Goal: Task Accomplishment & Management: Complete application form

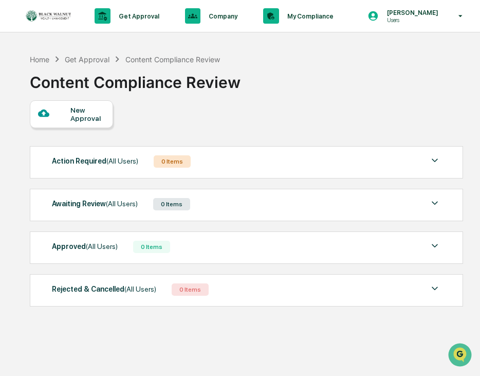
click at [266, 71] on div "Home Get Approval Content Compliance Review Content Compliance Review" at bounding box center [246, 74] width 432 height 51
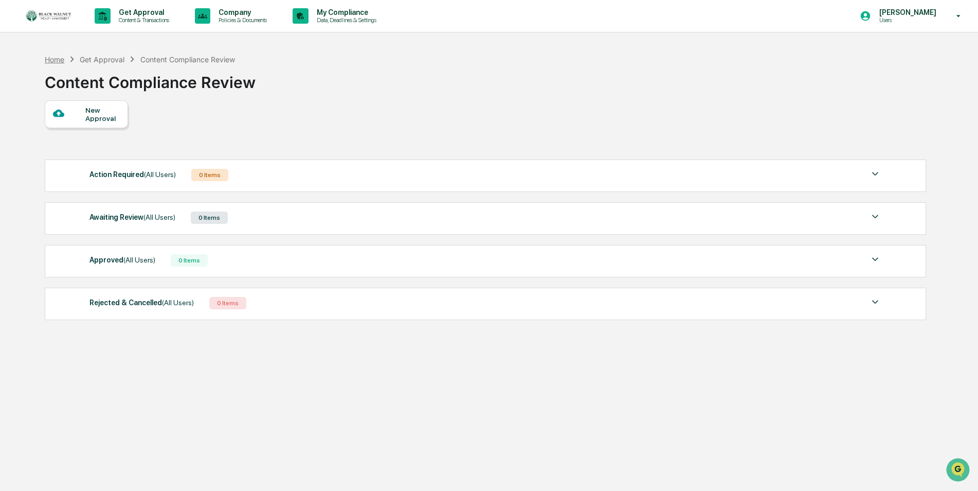
click at [59, 60] on div "Home" at bounding box center [55, 59] width 20 height 9
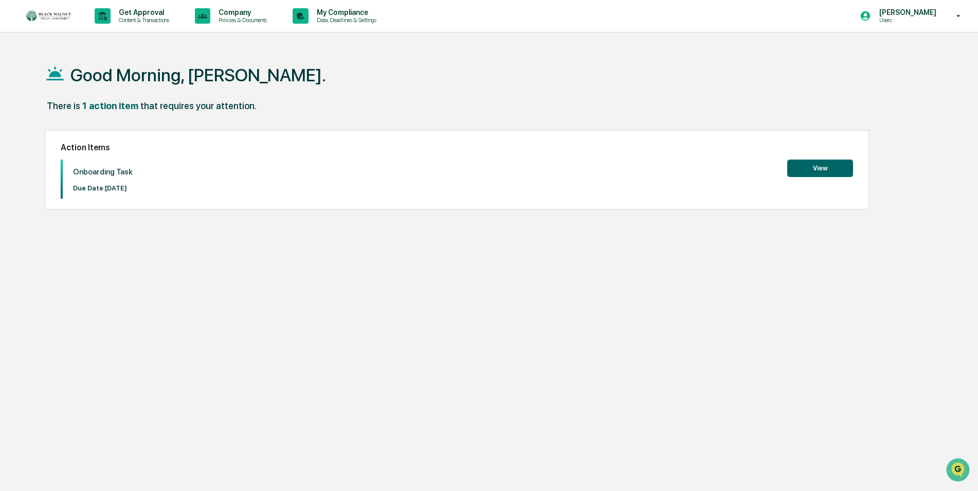
click at [808, 167] on button "View" at bounding box center [820, 167] width 66 height 17
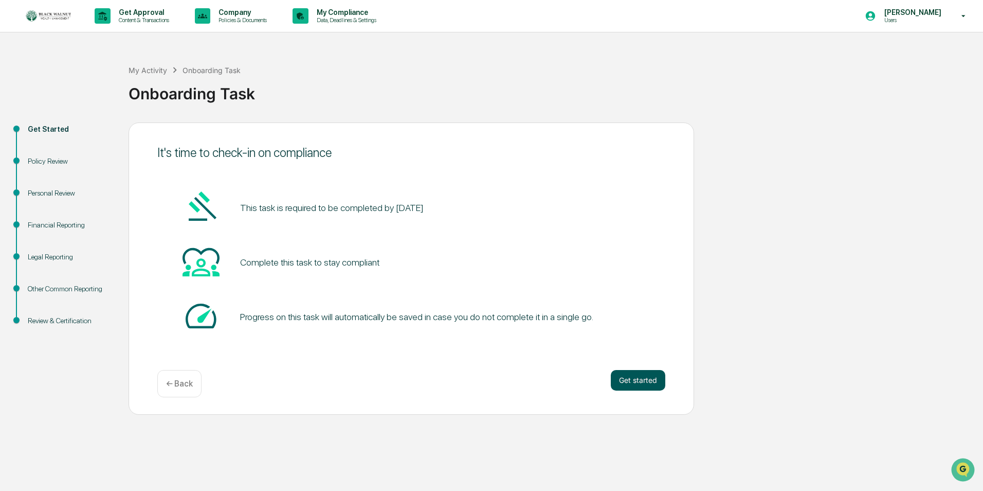
click at [628, 385] on button "Get started" at bounding box center [638, 380] width 55 height 21
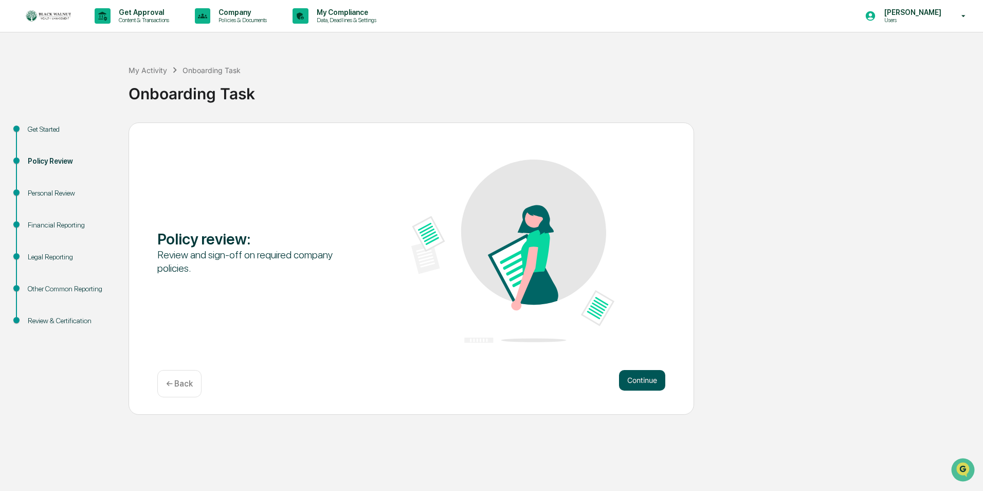
click at [632, 384] on button "Continue" at bounding box center [642, 380] width 46 height 21
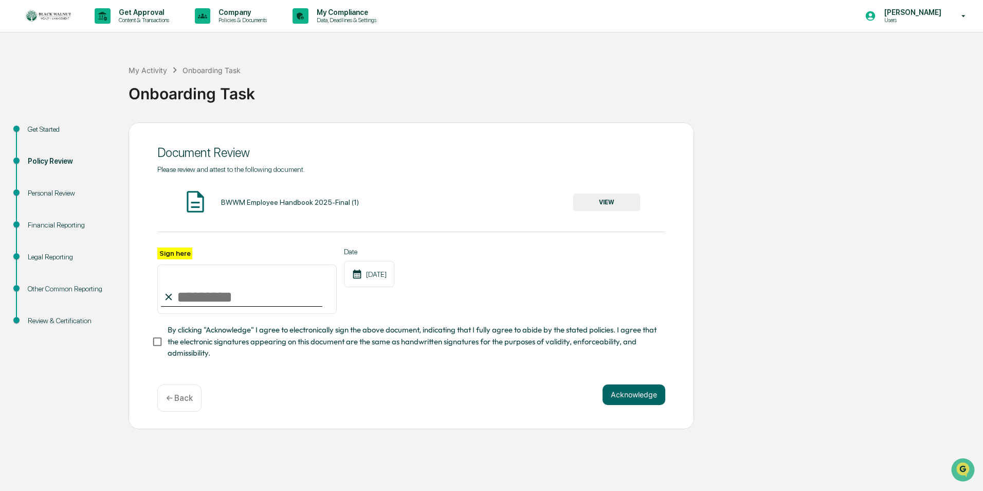
click at [194, 292] on input "Sign here" at bounding box center [246, 288] width 179 height 49
type input "**********"
click at [639, 403] on button "Acknowledge" at bounding box center [634, 394] width 63 height 21
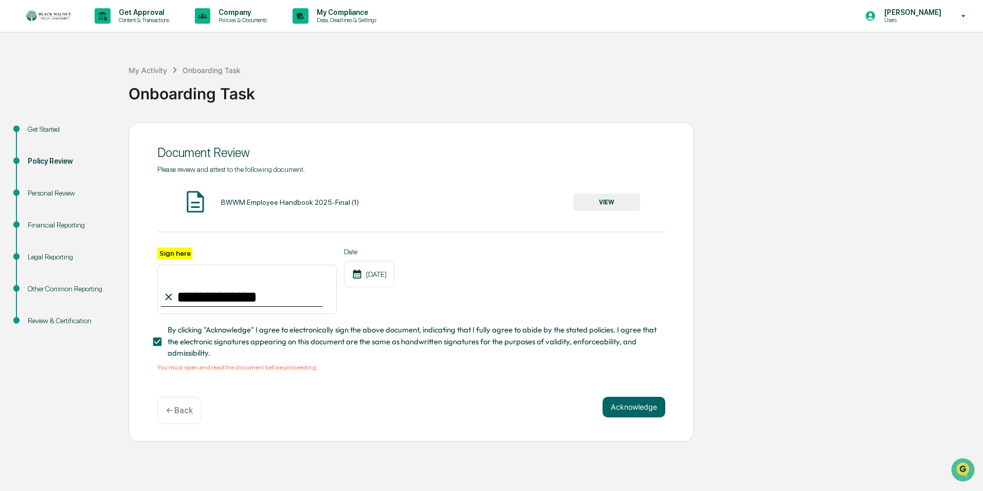
click at [611, 200] on button "VIEW" at bounding box center [606, 201] width 67 height 17
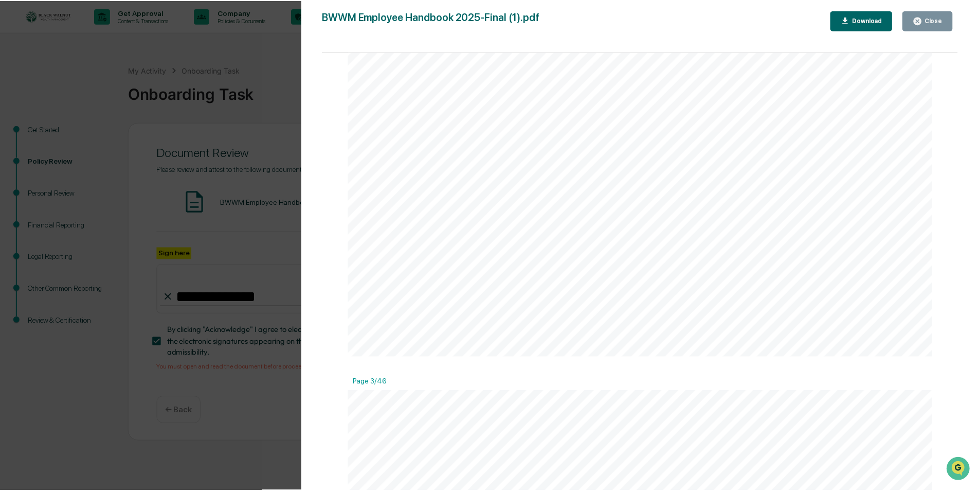
scroll to position [1286, 0]
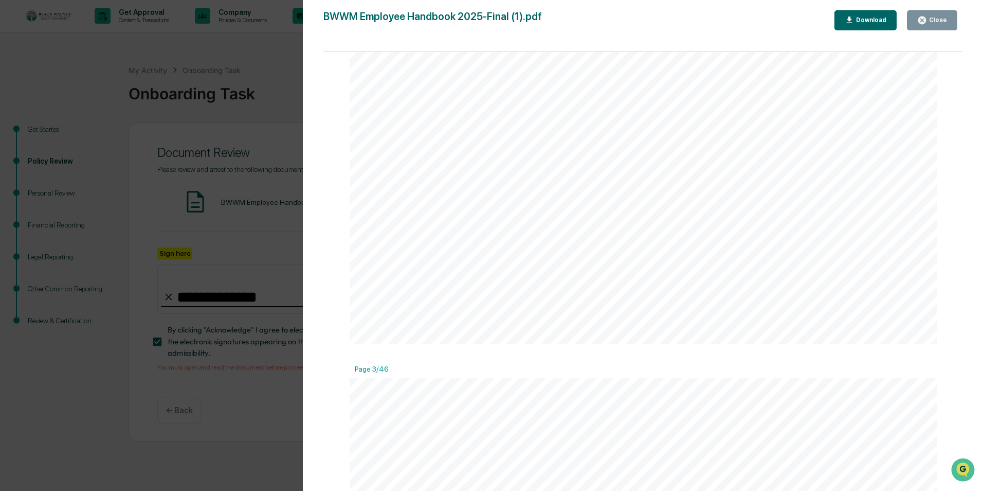
click at [947, 23] on div "Close" at bounding box center [937, 19] width 20 height 7
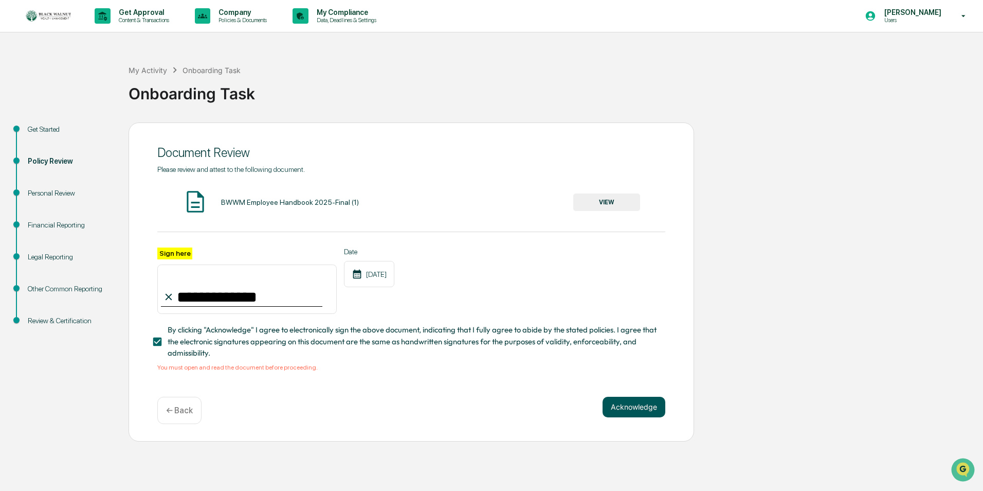
click at [644, 408] on button "Acknowledge" at bounding box center [634, 406] width 63 height 21
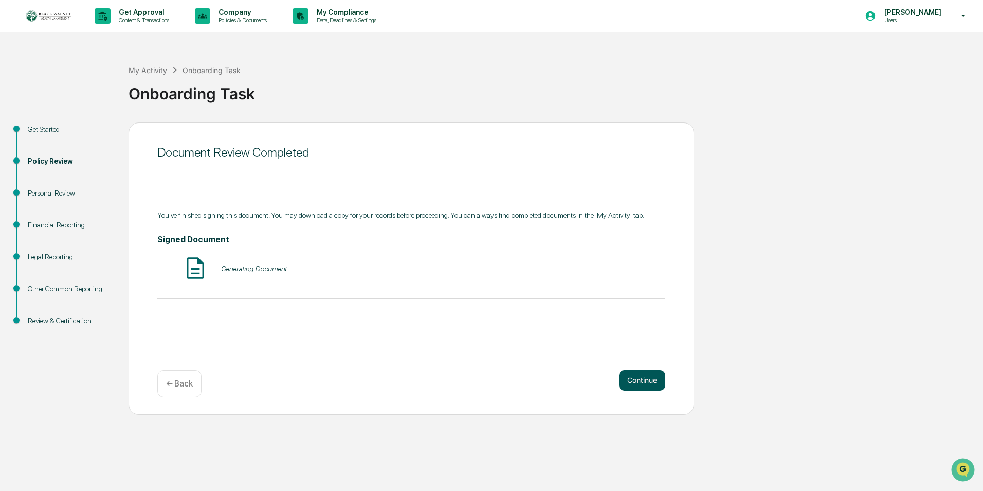
click at [642, 381] on button "Continue" at bounding box center [642, 380] width 46 height 21
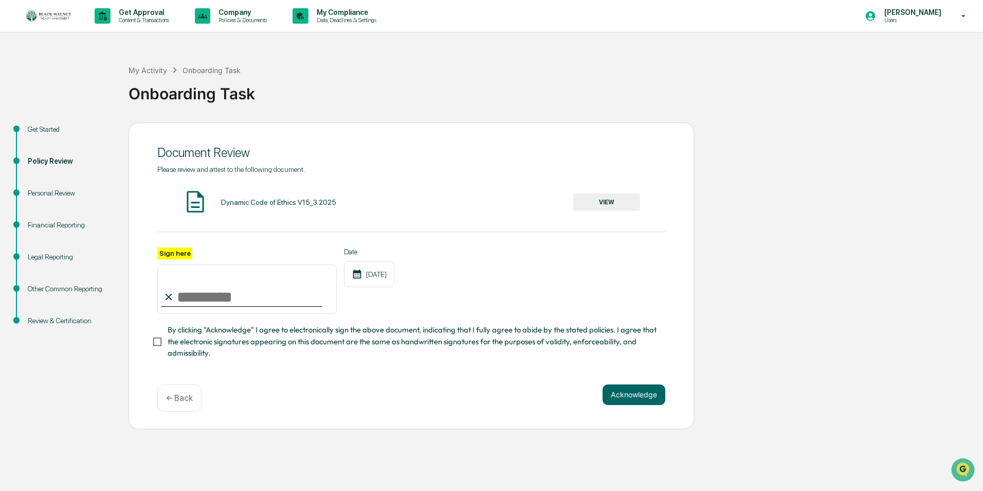
click at [613, 199] on button "VIEW" at bounding box center [606, 201] width 67 height 17
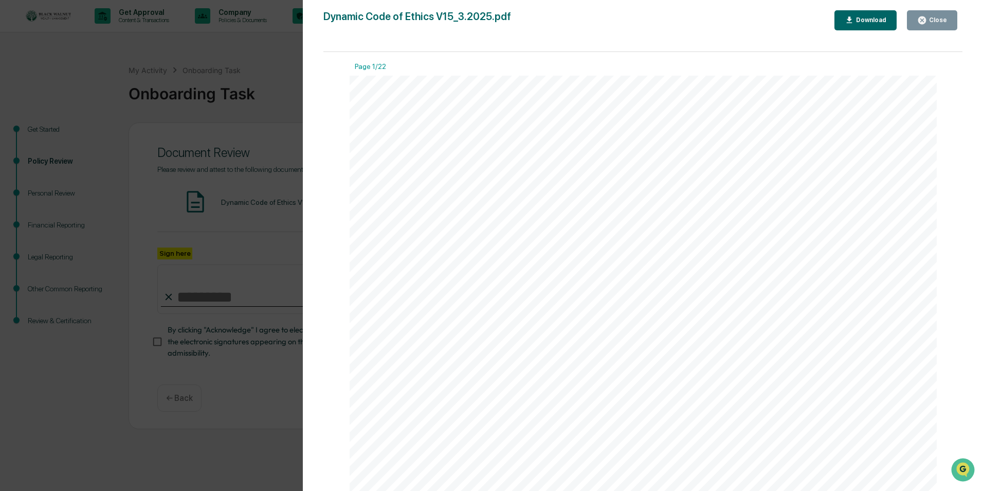
click at [933, 25] on button "Close" at bounding box center [932, 20] width 50 height 20
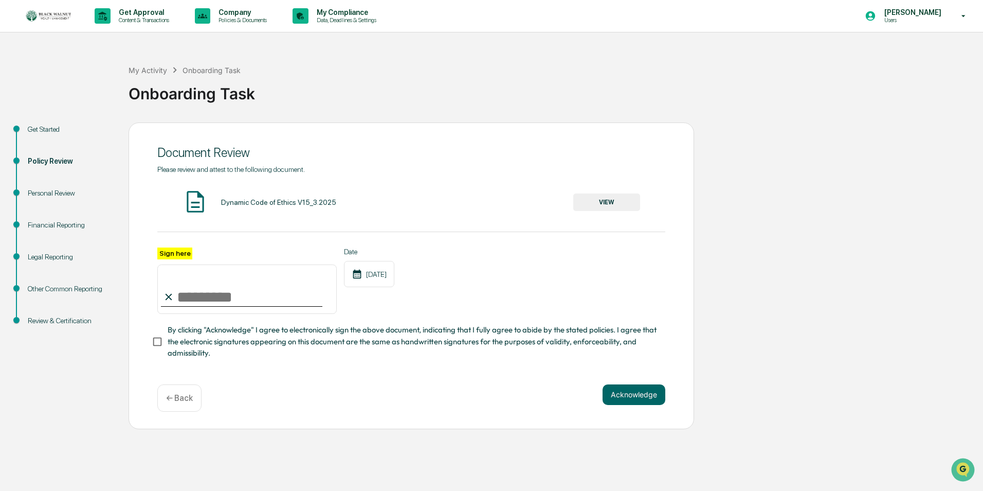
click at [209, 298] on input "Sign here" at bounding box center [246, 288] width 179 height 49
type input "**********"
click at [626, 400] on button "Acknowledge" at bounding box center [634, 394] width 63 height 21
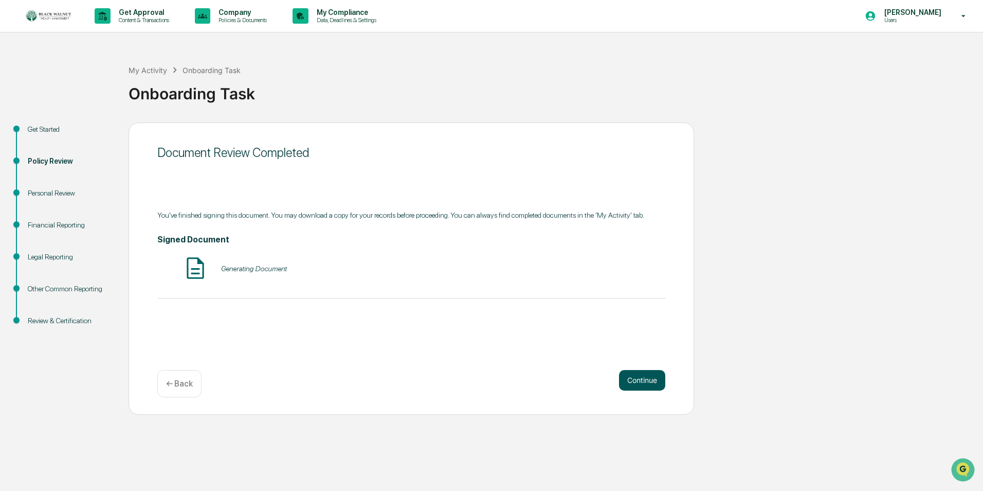
click at [631, 388] on button "Continue" at bounding box center [642, 380] width 46 height 21
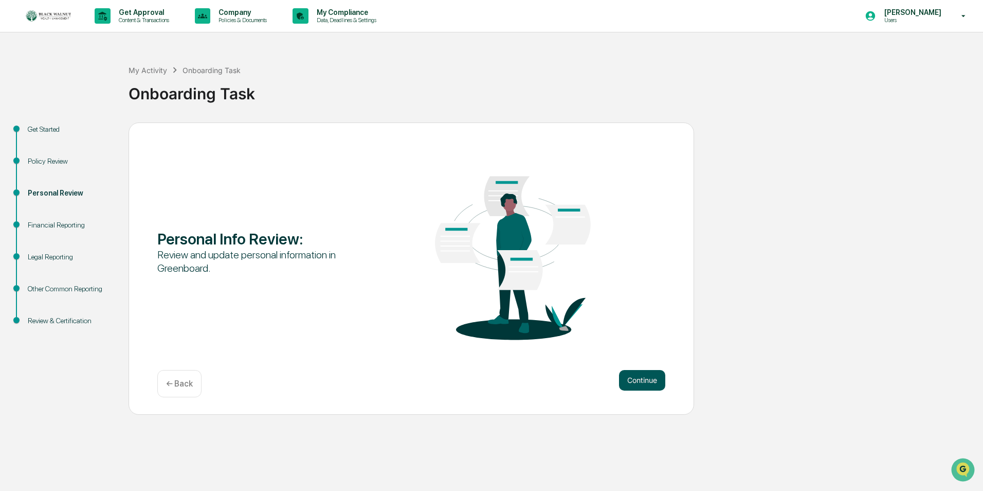
click at [637, 381] on button "Continue" at bounding box center [642, 380] width 46 height 21
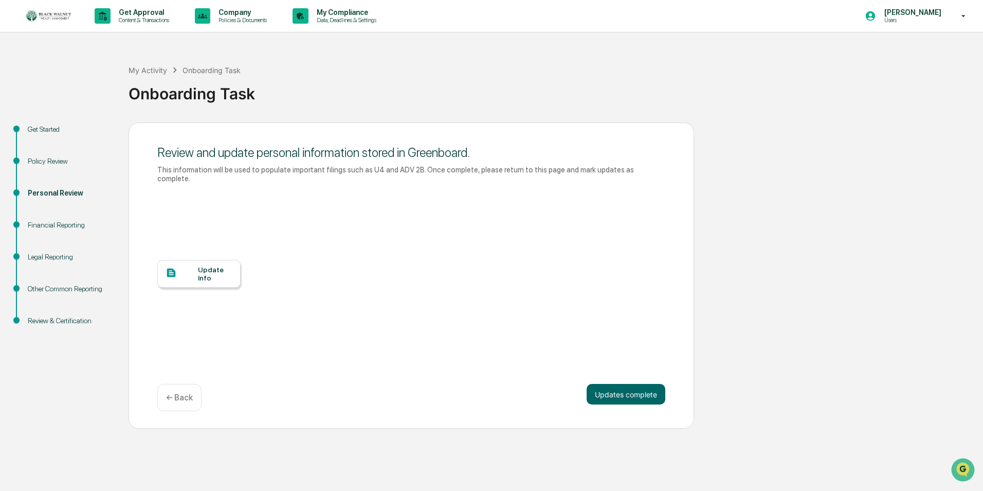
click at [202, 265] on div "Update Info" at bounding box center [215, 273] width 34 height 16
click at [631, 390] on button "Updates complete" at bounding box center [626, 394] width 79 height 21
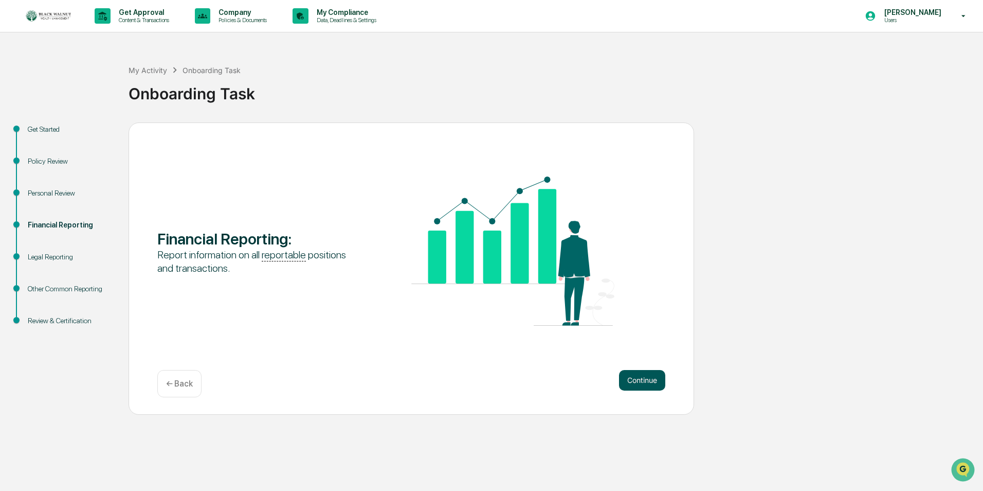
click at [638, 385] on button "Continue" at bounding box center [642, 380] width 46 height 21
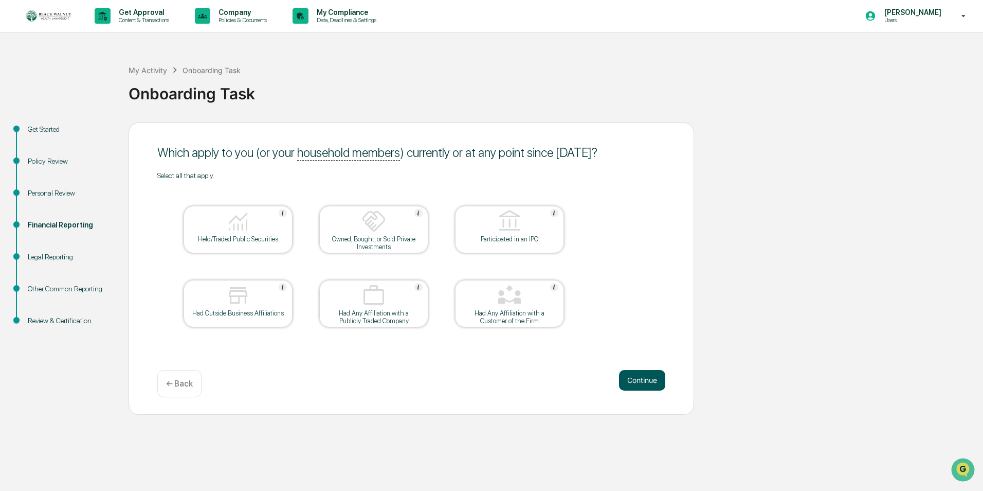
click at [638, 378] on button "Continue" at bounding box center [642, 380] width 46 height 21
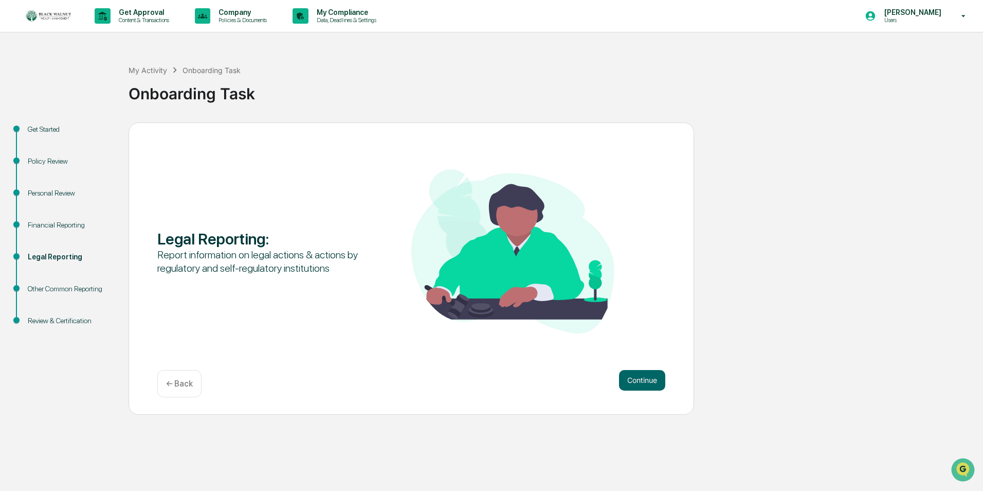
click at [638, 378] on button "Continue" at bounding box center [642, 380] width 46 height 21
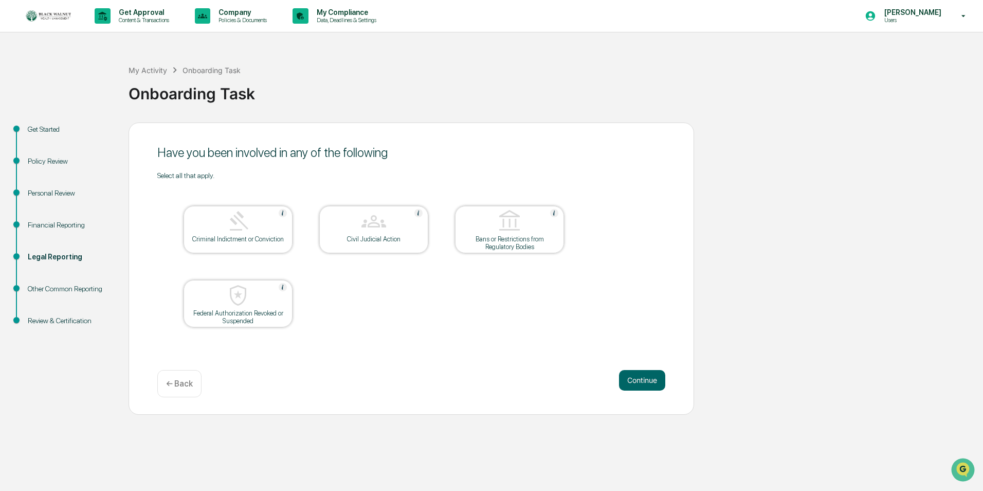
click at [638, 378] on button "Continue" at bounding box center [642, 380] width 46 height 21
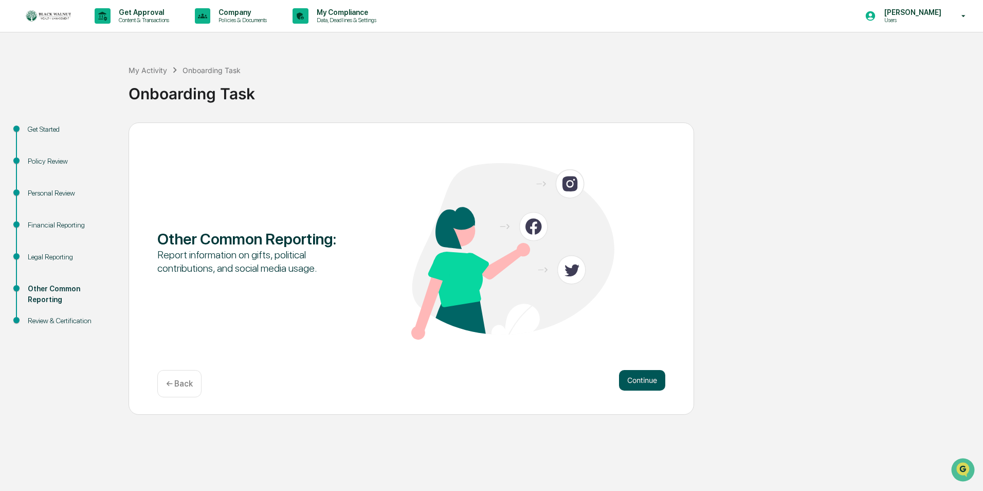
click at [640, 387] on button "Continue" at bounding box center [642, 380] width 46 height 21
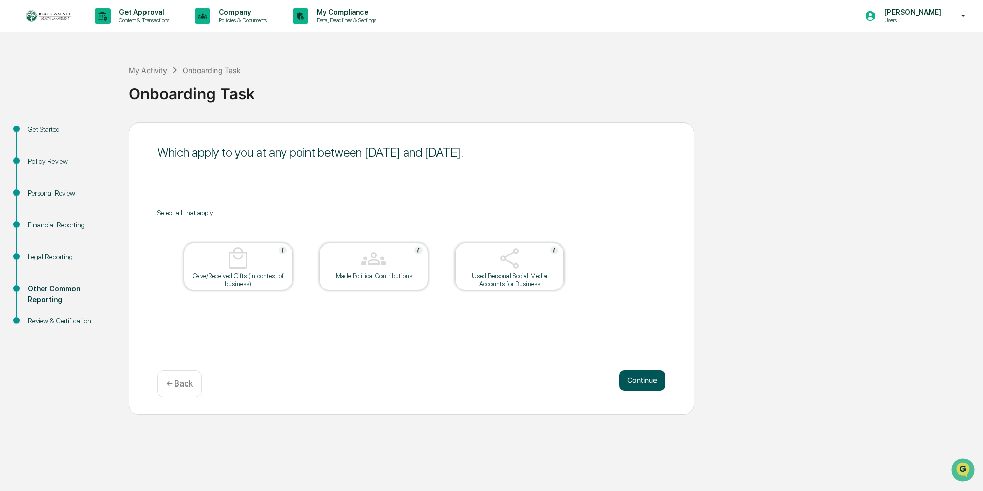
click at [641, 380] on button "Continue" at bounding box center [642, 380] width 46 height 21
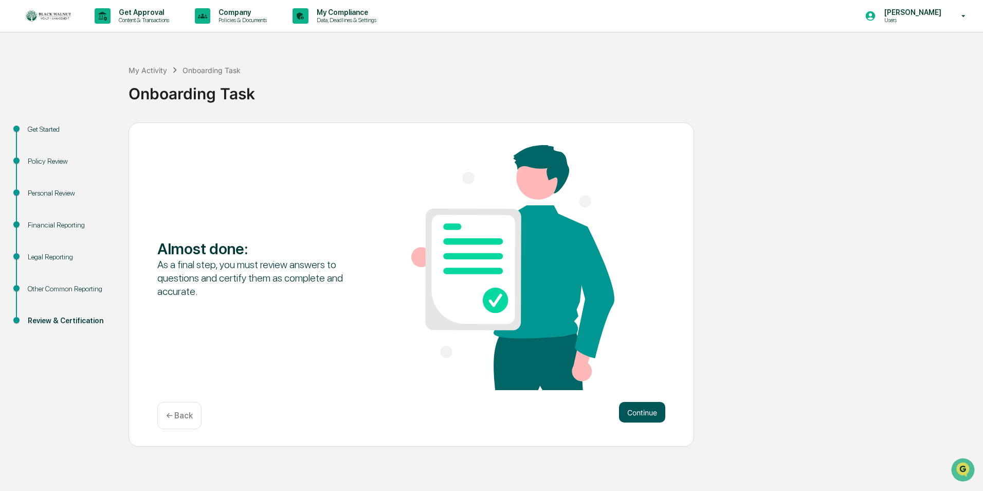
click at [647, 415] on button "Continue" at bounding box center [642, 412] width 46 height 21
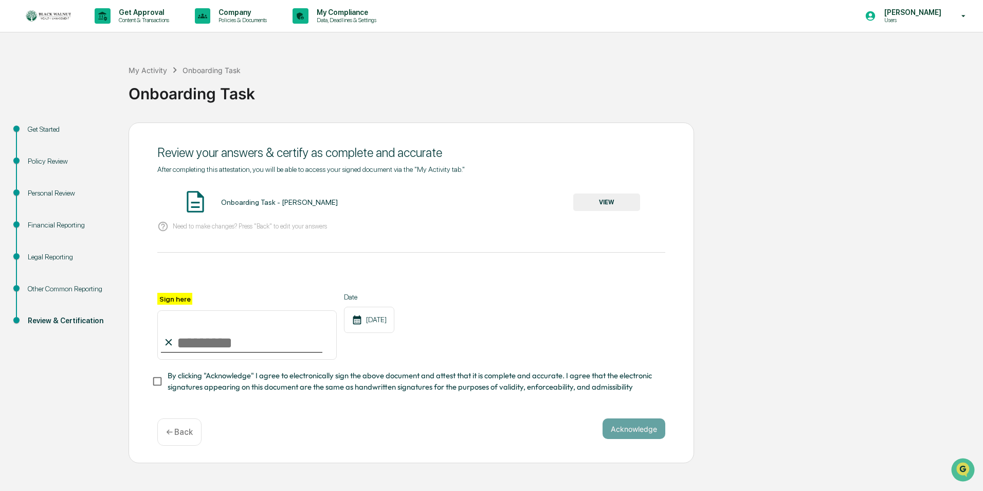
click at [613, 198] on button "VIEW" at bounding box center [606, 201] width 67 height 17
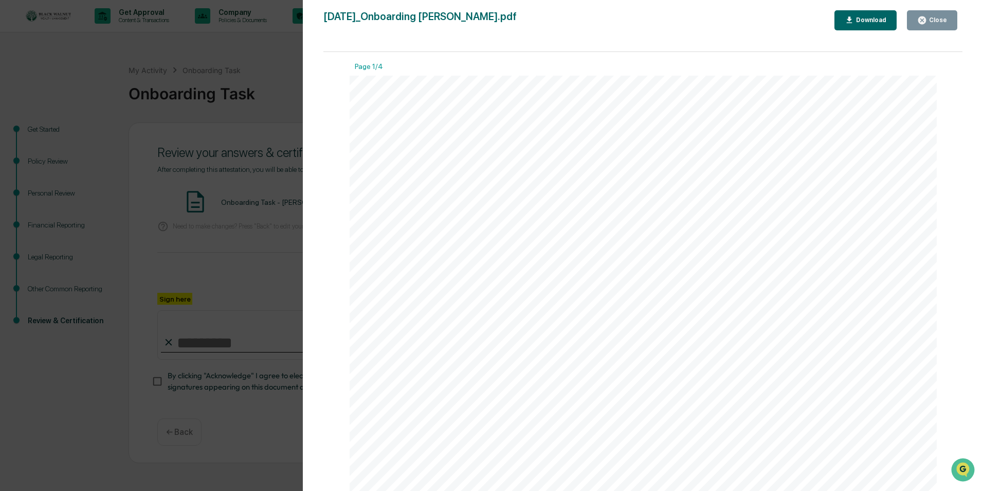
click at [927, 24] on icon "button" at bounding box center [922, 20] width 10 height 10
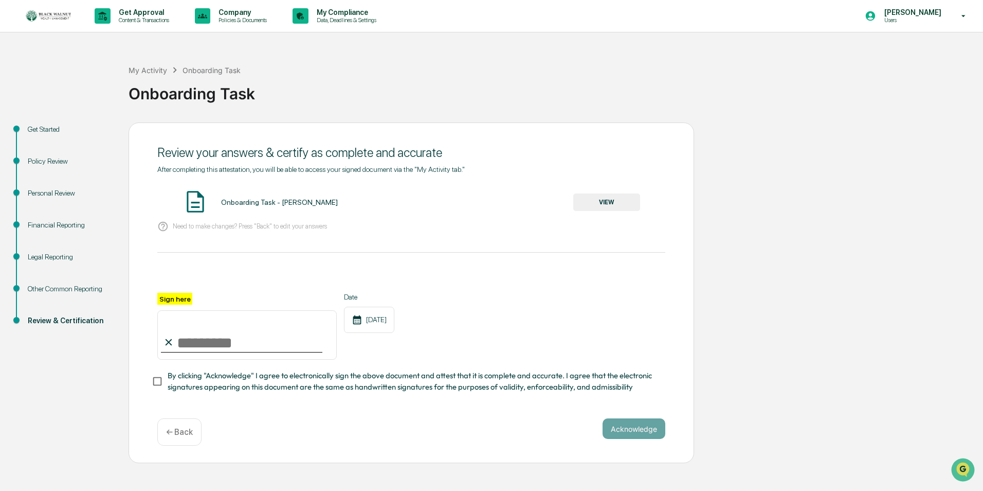
click at [245, 347] on input "Sign here" at bounding box center [246, 334] width 179 height 49
type input "**********"
click at [645, 428] on button "Acknowledge" at bounding box center [634, 428] width 63 height 21
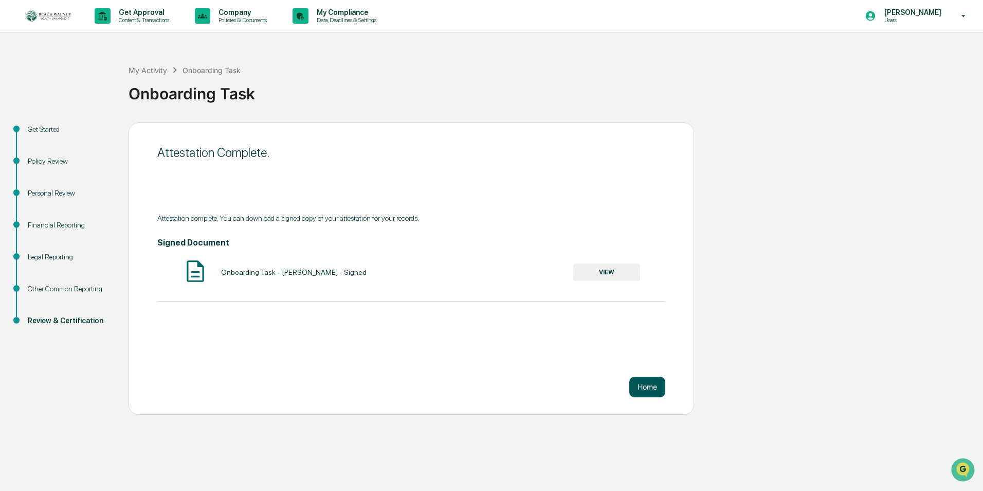
click at [645, 389] on button "Home" at bounding box center [647, 386] width 36 height 21
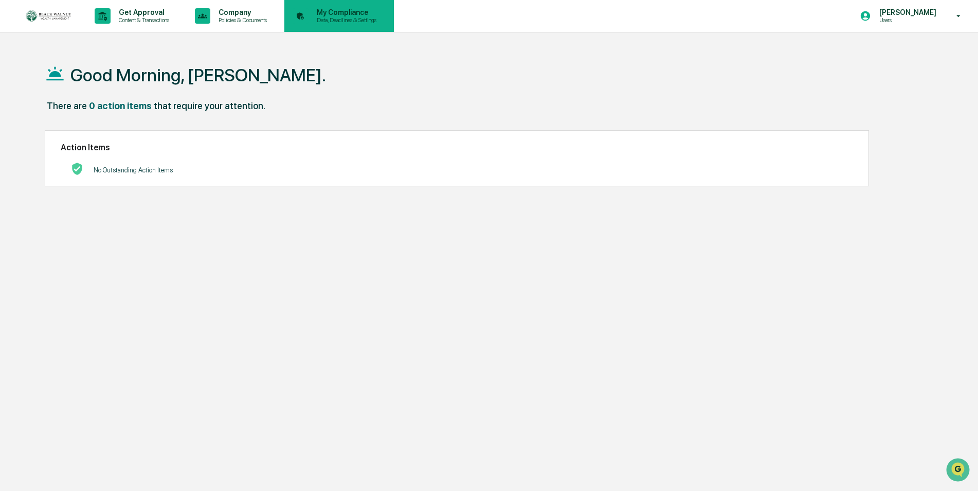
click at [350, 16] on p "My Compliance" at bounding box center [345, 12] width 73 height 8
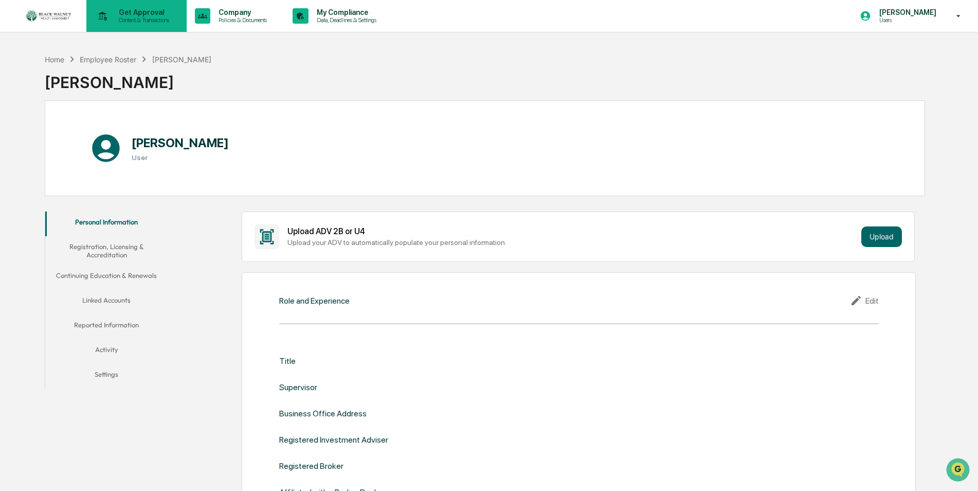
click at [129, 17] on p "Content & Transactions" at bounding box center [143, 19] width 64 height 7
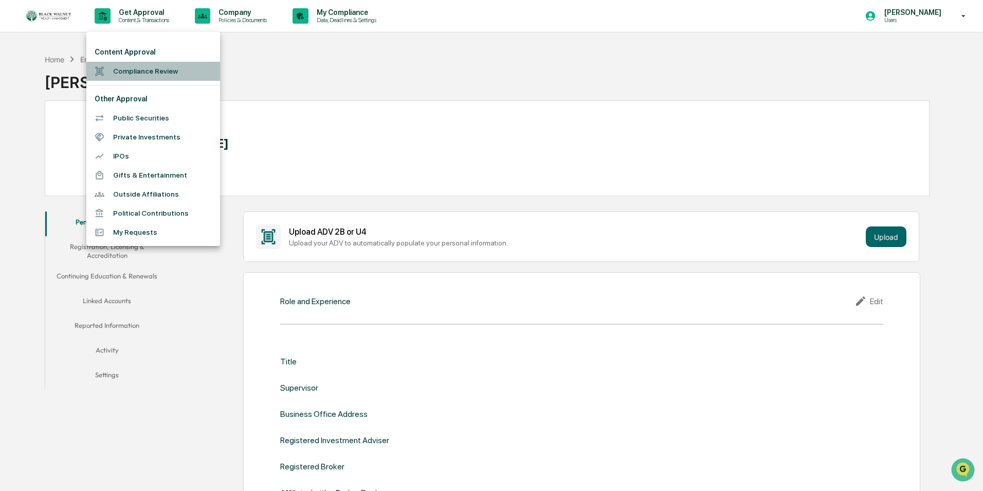
click at [144, 71] on li "Compliance Review" at bounding box center [153, 71] width 134 height 19
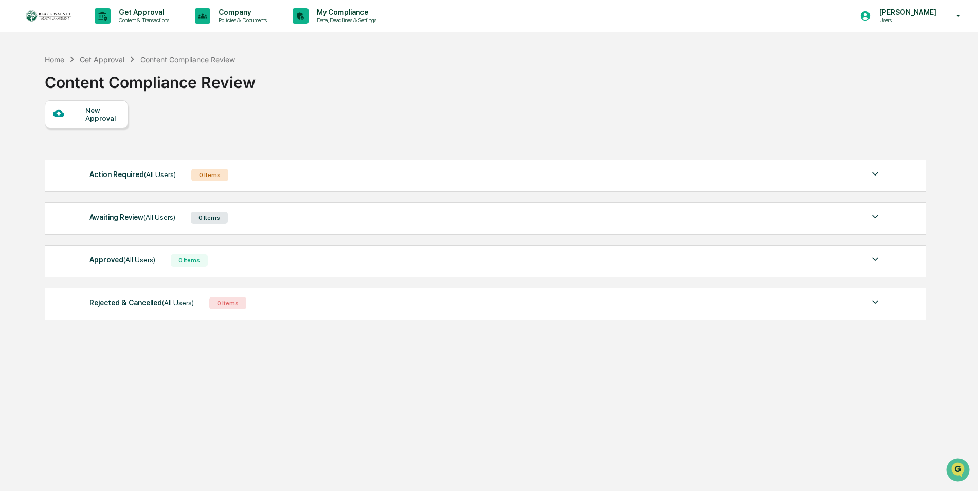
click at [441, 257] on div "Approved (All Users) 0 Items" at bounding box center [485, 260] width 792 height 14
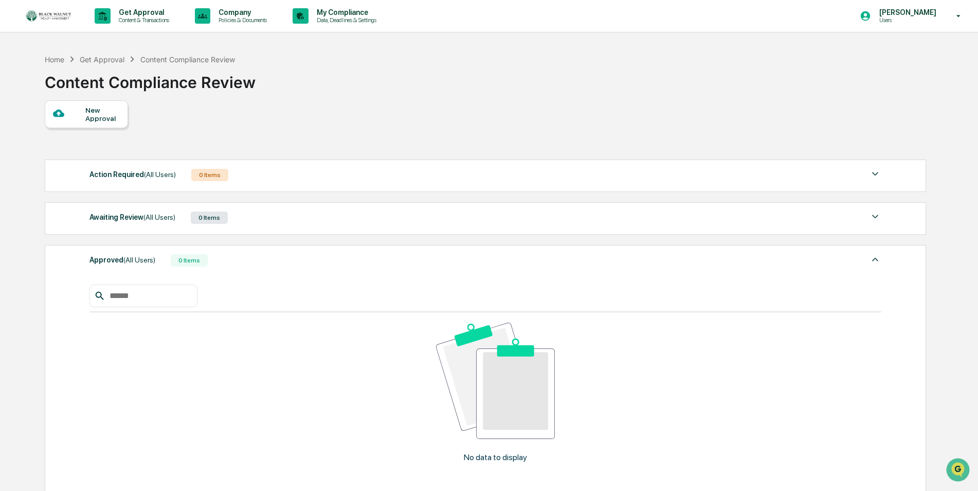
click at [441, 257] on div "Approved (All Users) 0 Items" at bounding box center [485, 260] width 792 height 14
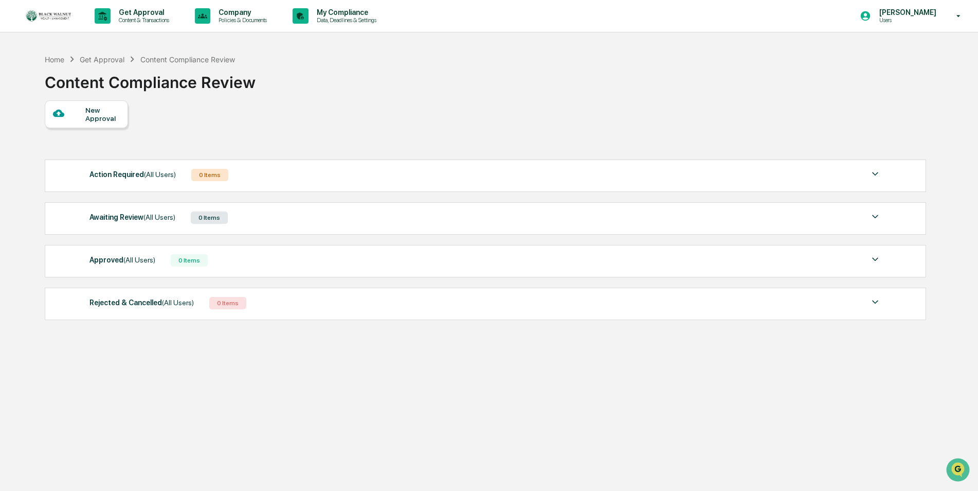
click at [321, 108] on div "New Approval" at bounding box center [485, 114] width 880 height 28
click at [949, 14] on div "Joel Crampton Users" at bounding box center [914, 16] width 129 height 32
click at [761, 73] on div at bounding box center [491, 245] width 983 height 491
